Goal: Navigation & Orientation: Understand site structure

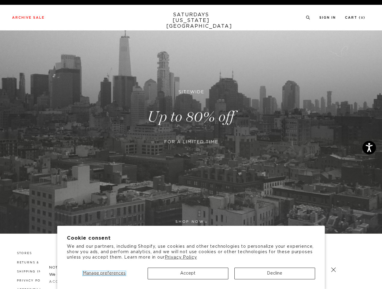
click at [104, 273] on span "Manage preferences" at bounding box center [104, 273] width 43 height 4
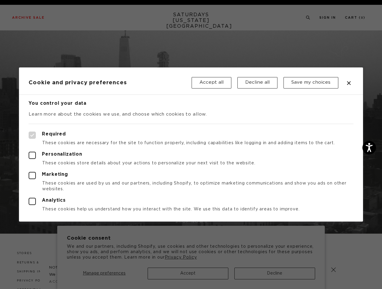
click at [188, 273] on div at bounding box center [191, 144] width 382 height 289
click at [274, 273] on div at bounding box center [191, 144] width 382 height 289
click at [256, 132] on label "Required" at bounding box center [191, 135] width 324 height 7
click at [29, 132] on input "Required" at bounding box center [29, 132] width 0 height 0
checkbox input "true"
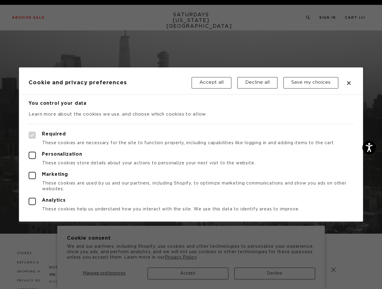
click at [307, 18] on div at bounding box center [191, 144] width 382 height 289
click at [333, 270] on div at bounding box center [191, 144] width 382 height 289
